Goal: Transaction & Acquisition: Purchase product/service

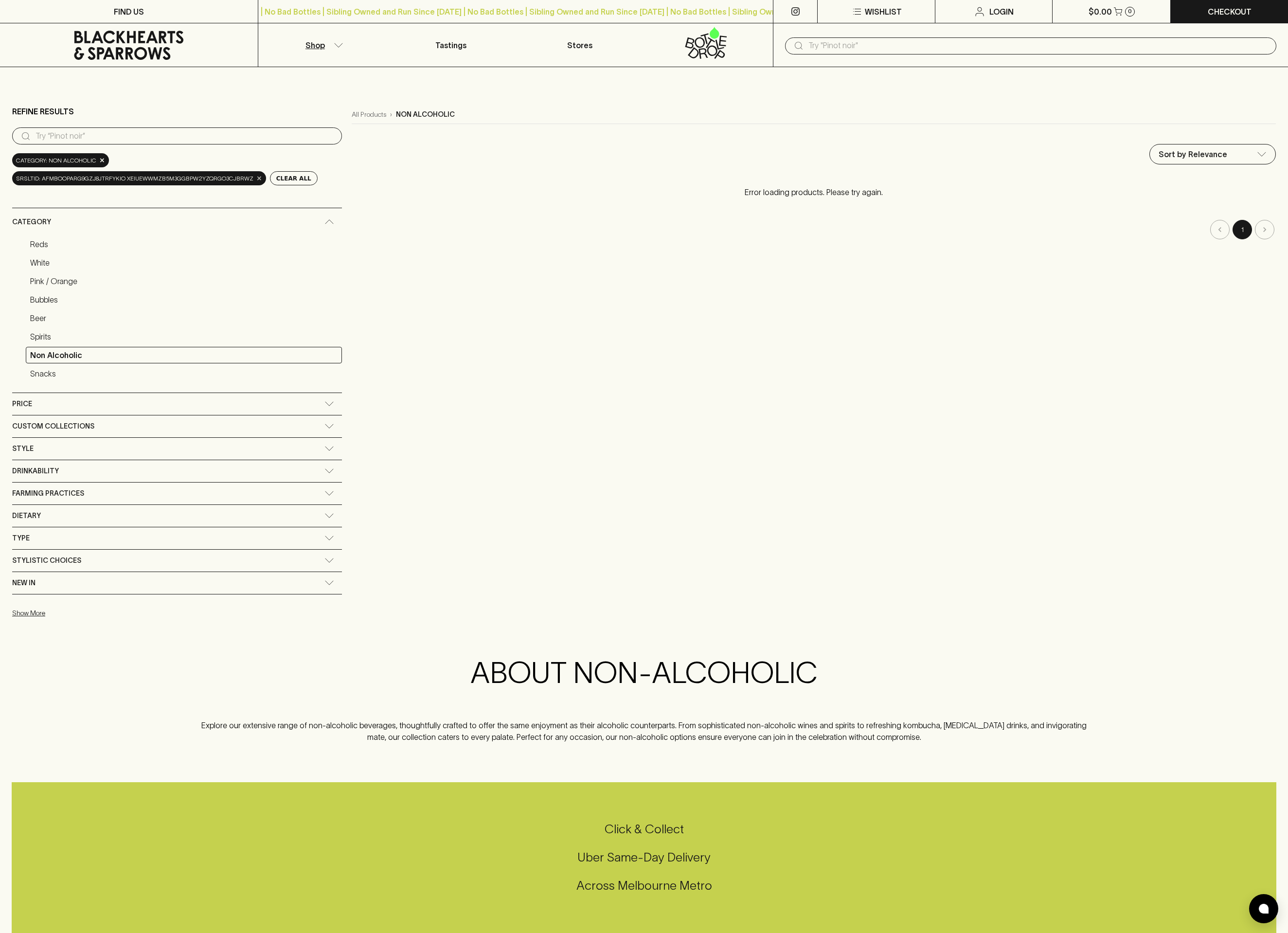
click at [262, 183] on span "×" at bounding box center [259, 178] width 6 height 10
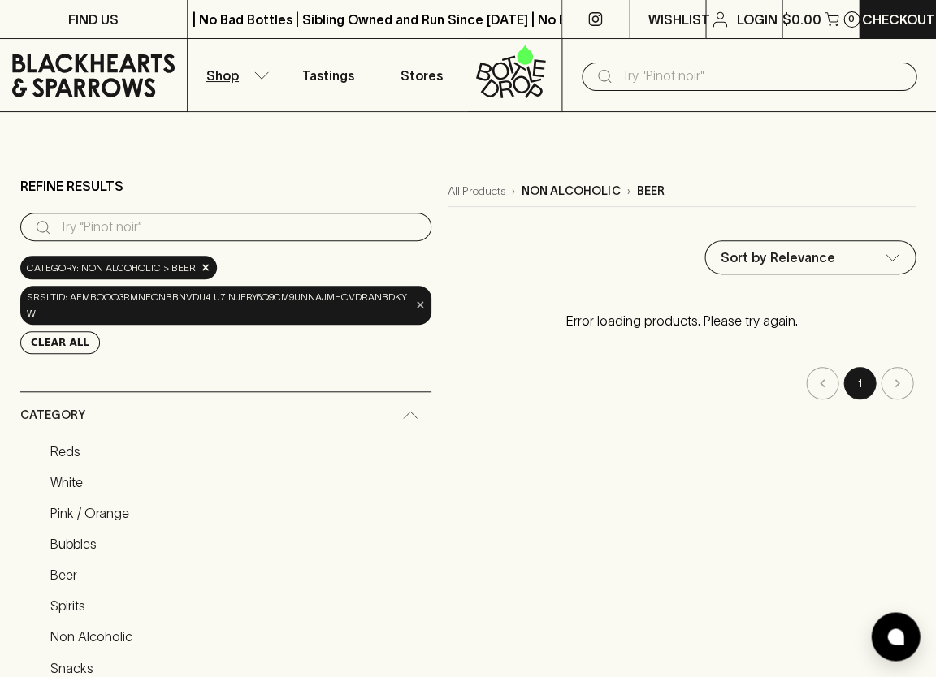
click at [417, 309] on span "×" at bounding box center [420, 304] width 10 height 17
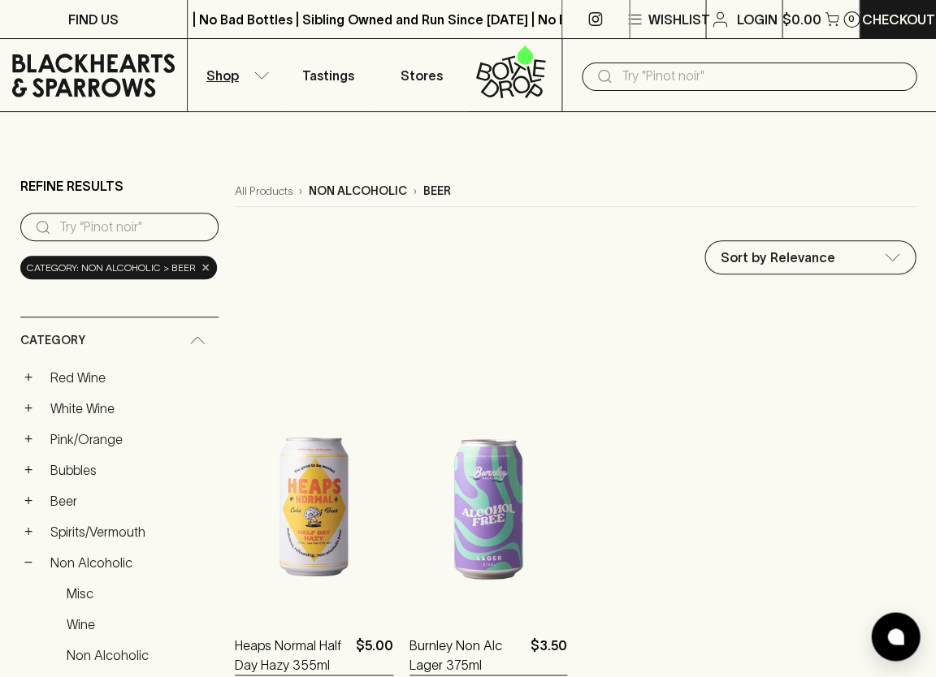
click at [204, 266] on span "×" at bounding box center [206, 267] width 10 height 17
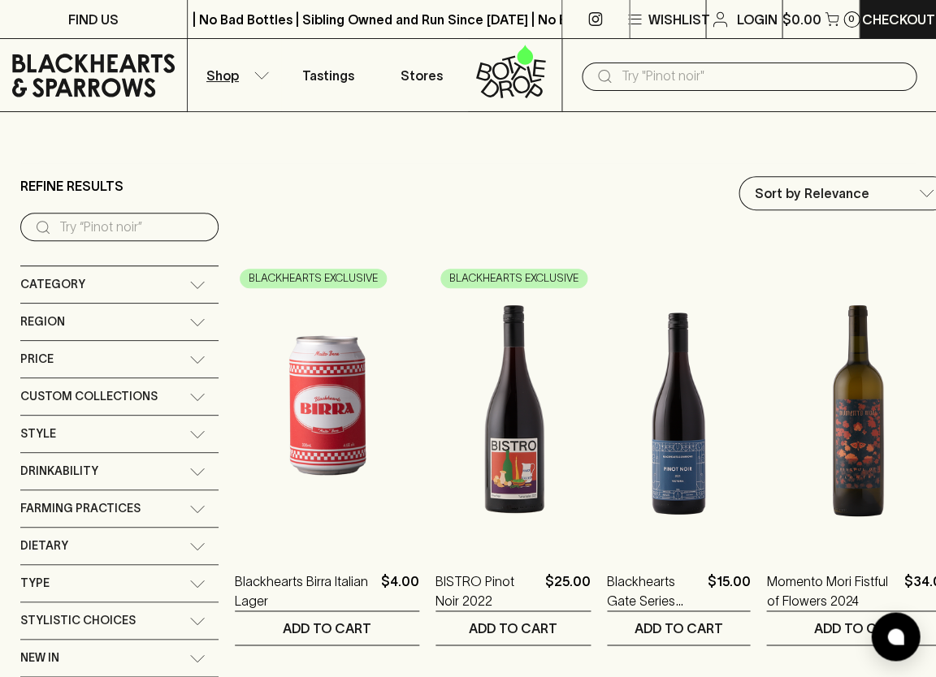
click at [131, 228] on input "search" at bounding box center [132, 227] width 146 height 26
click at [195, 281] on icon at bounding box center [197, 285] width 16 height 8
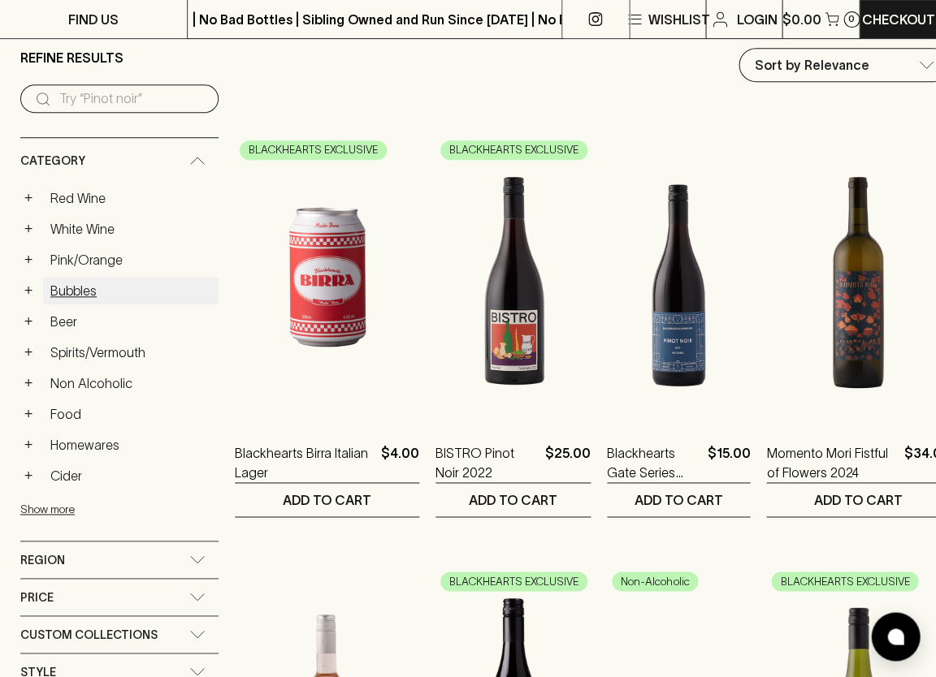
scroll to position [130, 0]
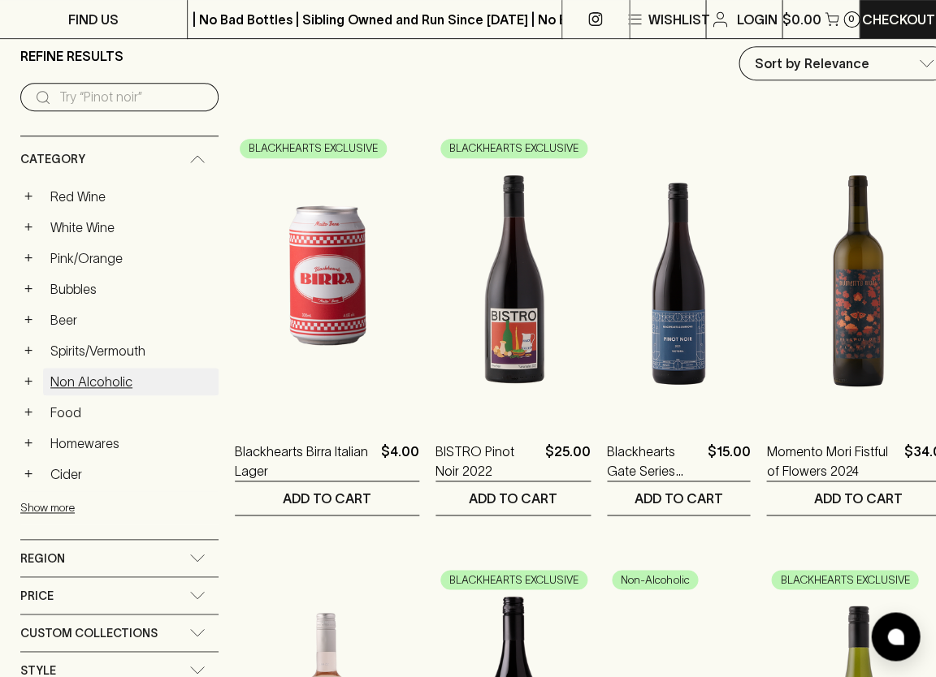
click at [82, 375] on link "Non Alcoholic" at bounding box center [130, 382] width 175 height 28
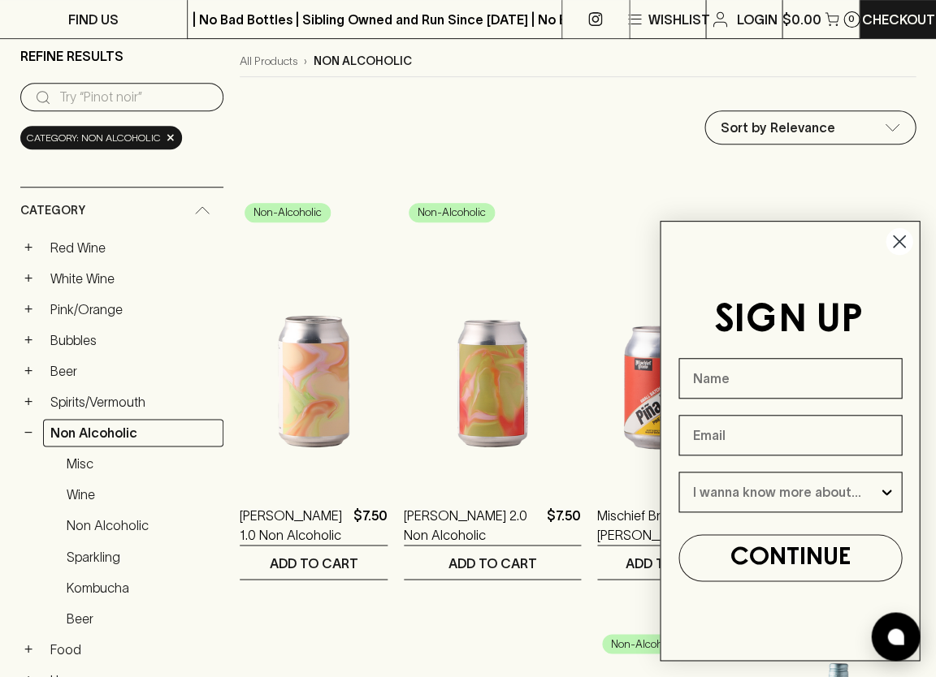
click at [896, 239] on circle "Close dialog" at bounding box center [898, 241] width 27 height 27
